Goal: Task Accomplishment & Management: Manage account settings

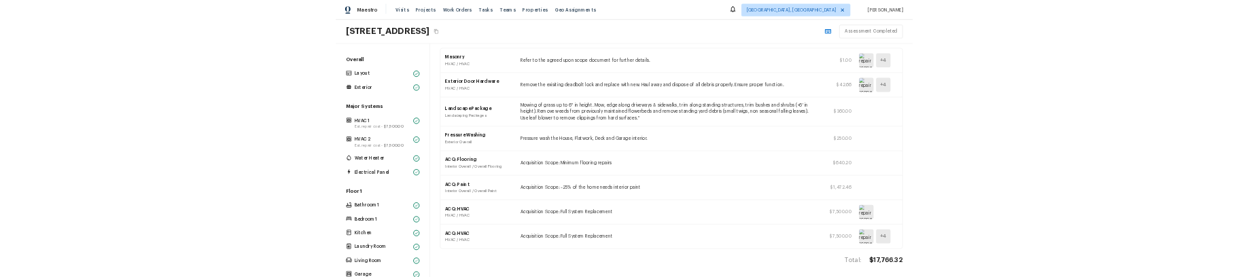
scroll to position [89, 0]
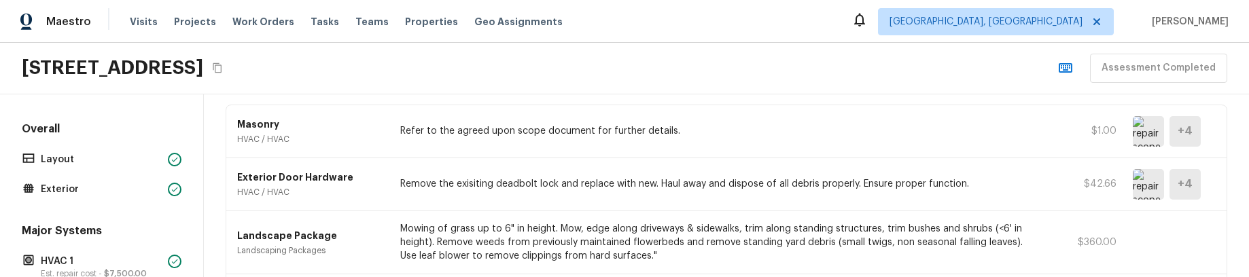
click at [651, 70] on div "4614 Still Meadow Ln, Lancaster, CA 93536 Assessment Completed" at bounding box center [624, 69] width 1249 height 52
